Goal: Task Accomplishment & Management: Manage account settings

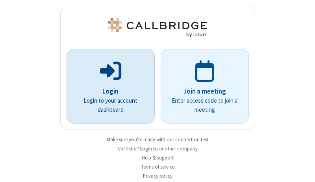
click at [108, 91] on p "Login" at bounding box center [111, 91] width 66 height 10
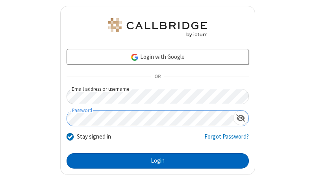
click at [154, 160] on button "Login" at bounding box center [158, 161] width 182 height 16
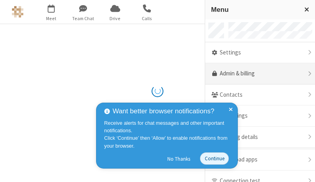
click at [257, 74] on link "Admin & billing" at bounding box center [260, 73] width 110 height 21
